Goal: Task Accomplishment & Management: Use online tool/utility

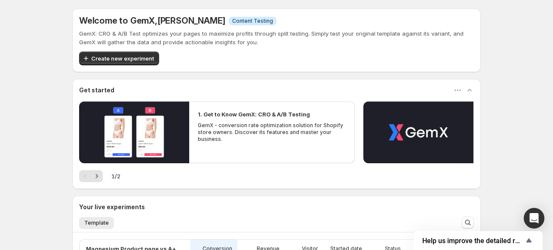
scroll to position [172, 0]
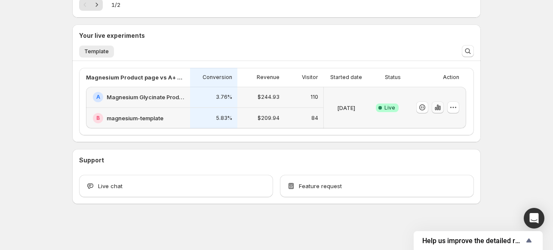
click at [442, 107] on icon "button" at bounding box center [438, 107] width 9 height 9
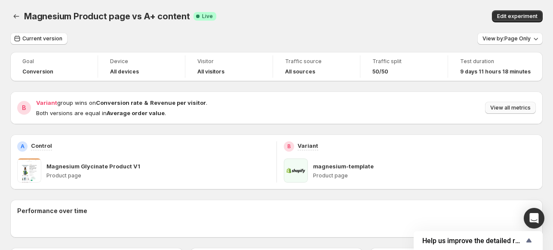
click at [508, 109] on span "View all metrics" at bounding box center [511, 108] width 40 height 7
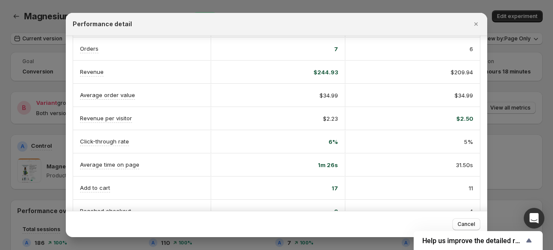
scroll to position [139, 0]
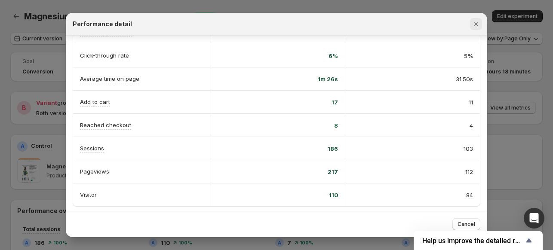
click at [477, 25] on icon "Close" at bounding box center [476, 24] width 9 height 9
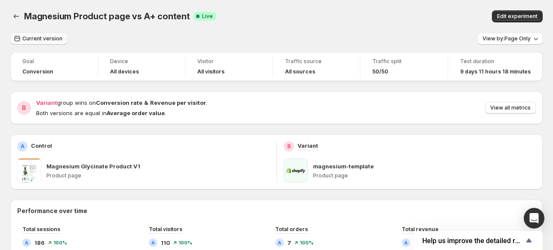
click at [30, 36] on span "Current version" at bounding box center [42, 38] width 40 height 7
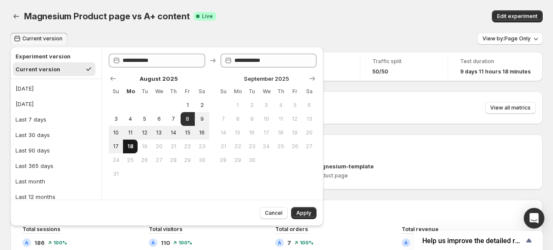
click at [129, 148] on span "18" at bounding box center [130, 146] width 7 height 7
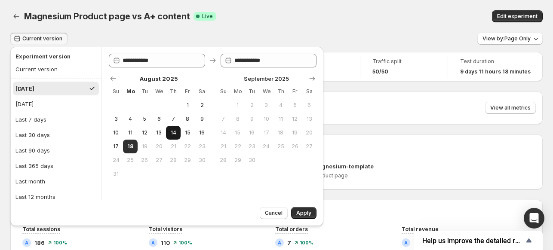
click at [179, 134] on button "14" at bounding box center [173, 133] width 14 height 14
type input "**********"
click at [130, 152] on button "18" at bounding box center [130, 147] width 14 height 14
type input "**********"
click at [309, 211] on span "Apply" at bounding box center [304, 213] width 15 height 7
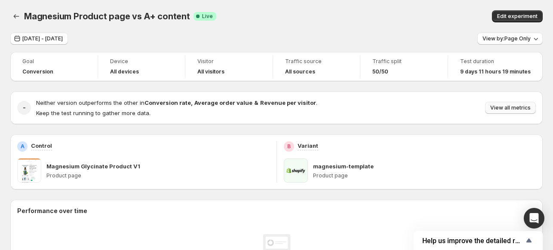
click at [519, 103] on button "View all metrics" at bounding box center [510, 108] width 51 height 12
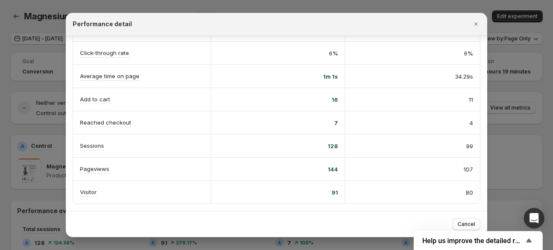
scroll to position [143, 0]
click at [22, 80] on div at bounding box center [276, 125] width 553 height 250
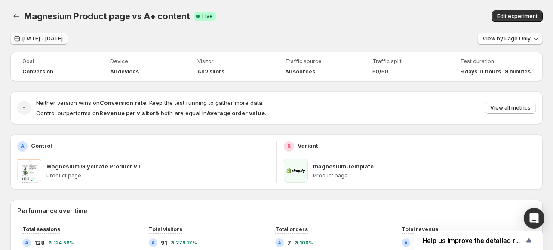
click at [52, 39] on span "Aug 14, 2025 - Aug 18, 2025" at bounding box center [42, 38] width 40 height 7
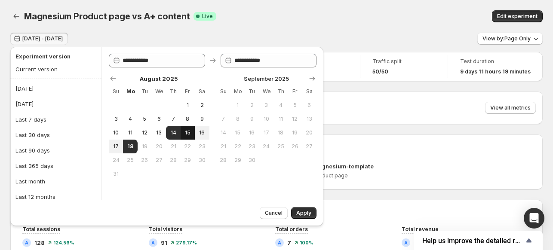
click at [186, 129] on button "15" at bounding box center [188, 133] width 14 height 14
type input "**********"
click at [125, 147] on button "18" at bounding box center [130, 147] width 14 height 14
type input "**********"
click at [310, 213] on span "Apply" at bounding box center [304, 213] width 15 height 7
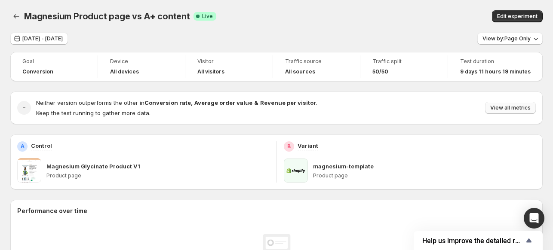
click at [512, 108] on span "View all metrics" at bounding box center [511, 108] width 40 height 7
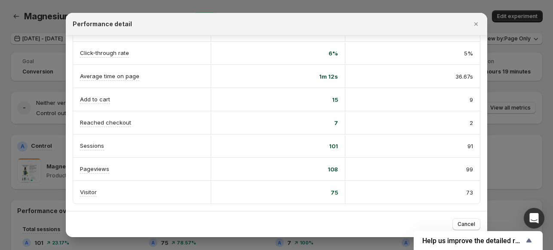
click at [327, 165] on div "108" at bounding box center [278, 169] width 120 height 9
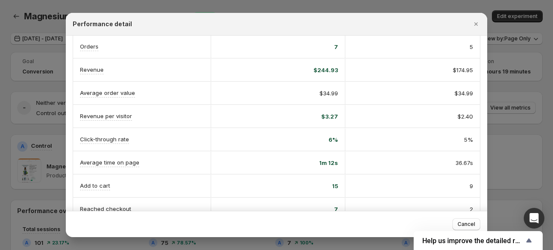
scroll to position [0, 0]
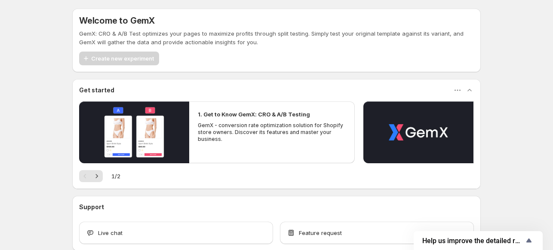
scroll to position [47, 0]
